Goal: Book appointment/travel/reservation

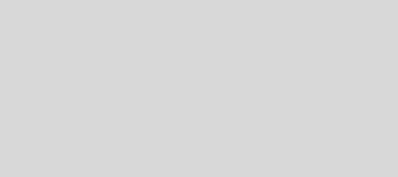
select select "es"
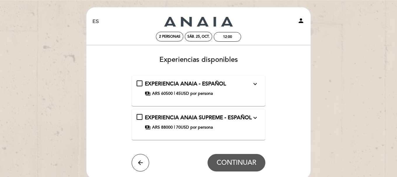
click at [255, 83] on icon "expand_more" at bounding box center [254, 83] width 7 height 7
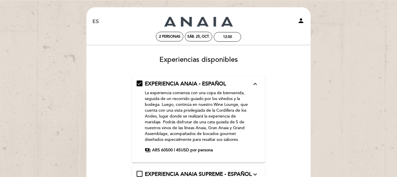
click at [256, 83] on icon "expand_less" at bounding box center [254, 83] width 7 height 7
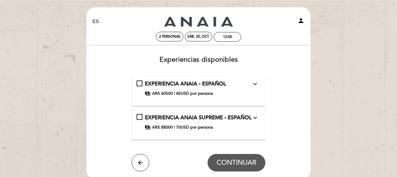
click at [255, 117] on icon "expand_more" at bounding box center [254, 117] width 7 height 7
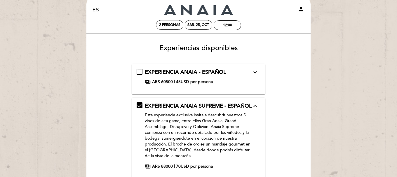
scroll to position [23, 0]
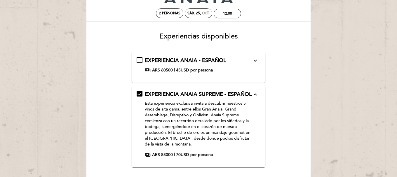
click at [256, 60] on icon "expand_more" at bounding box center [254, 60] width 7 height 7
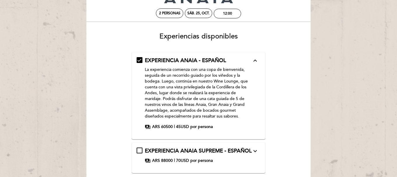
click at [256, 60] on icon "expand_less" at bounding box center [254, 60] width 7 height 7
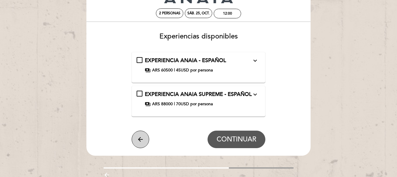
click at [140, 142] on icon "arrow_back" at bounding box center [140, 139] width 7 height 7
